Goal: Browse casually

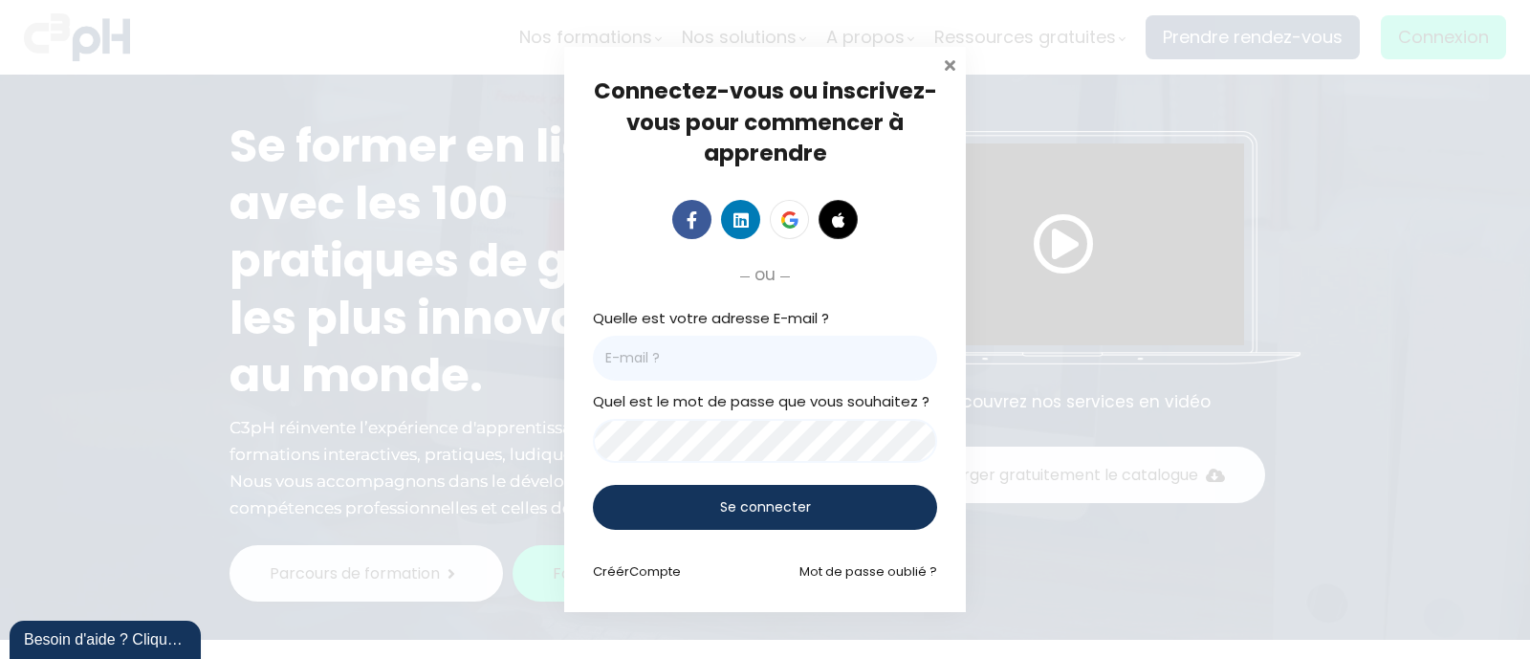
click at [952, 69] on span at bounding box center [949, 63] width 19 height 19
